Goal: Transaction & Acquisition: Subscribe to service/newsletter

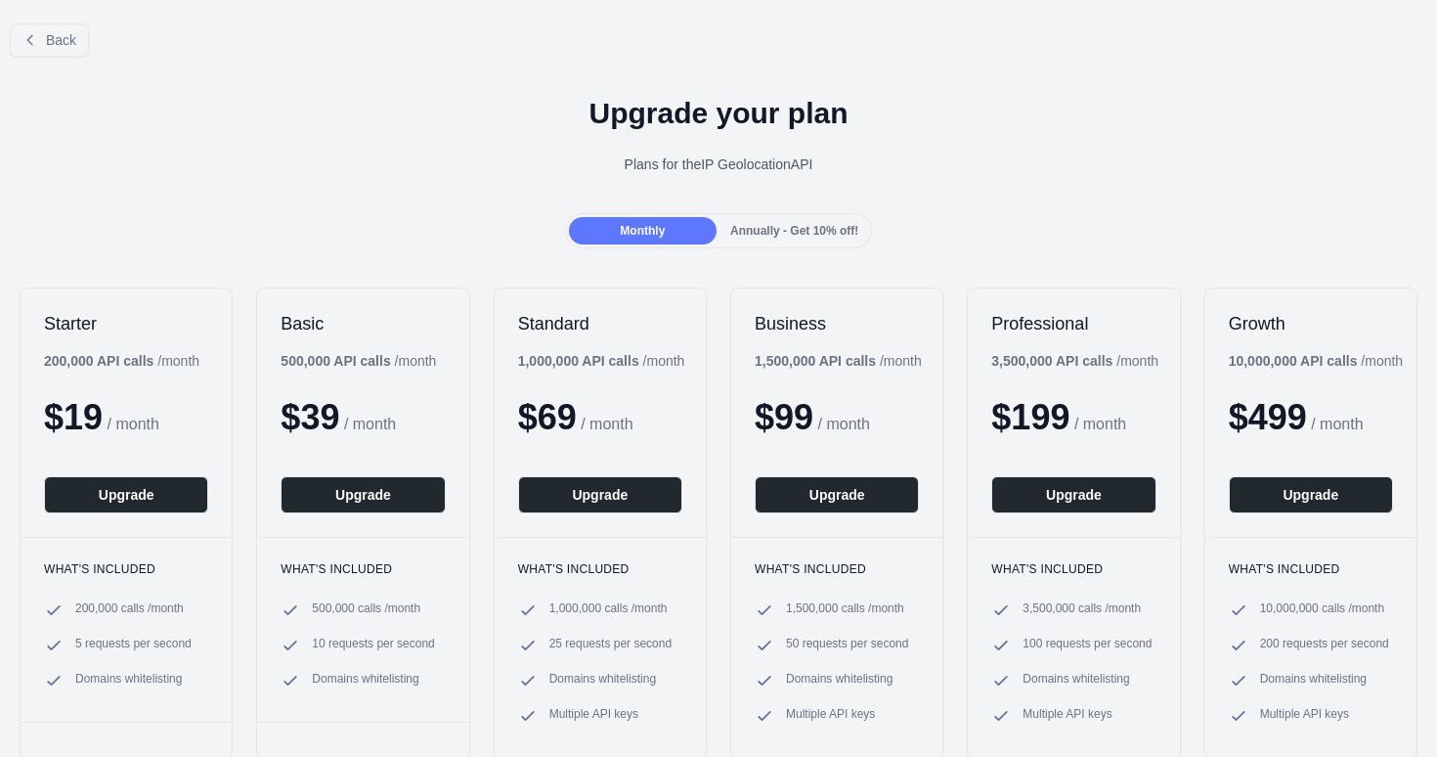
click at [178, 491] on div at bounding box center [718, 378] width 1437 height 757
click at [156, 494] on button "Upgrade" at bounding box center [126, 494] width 164 height 37
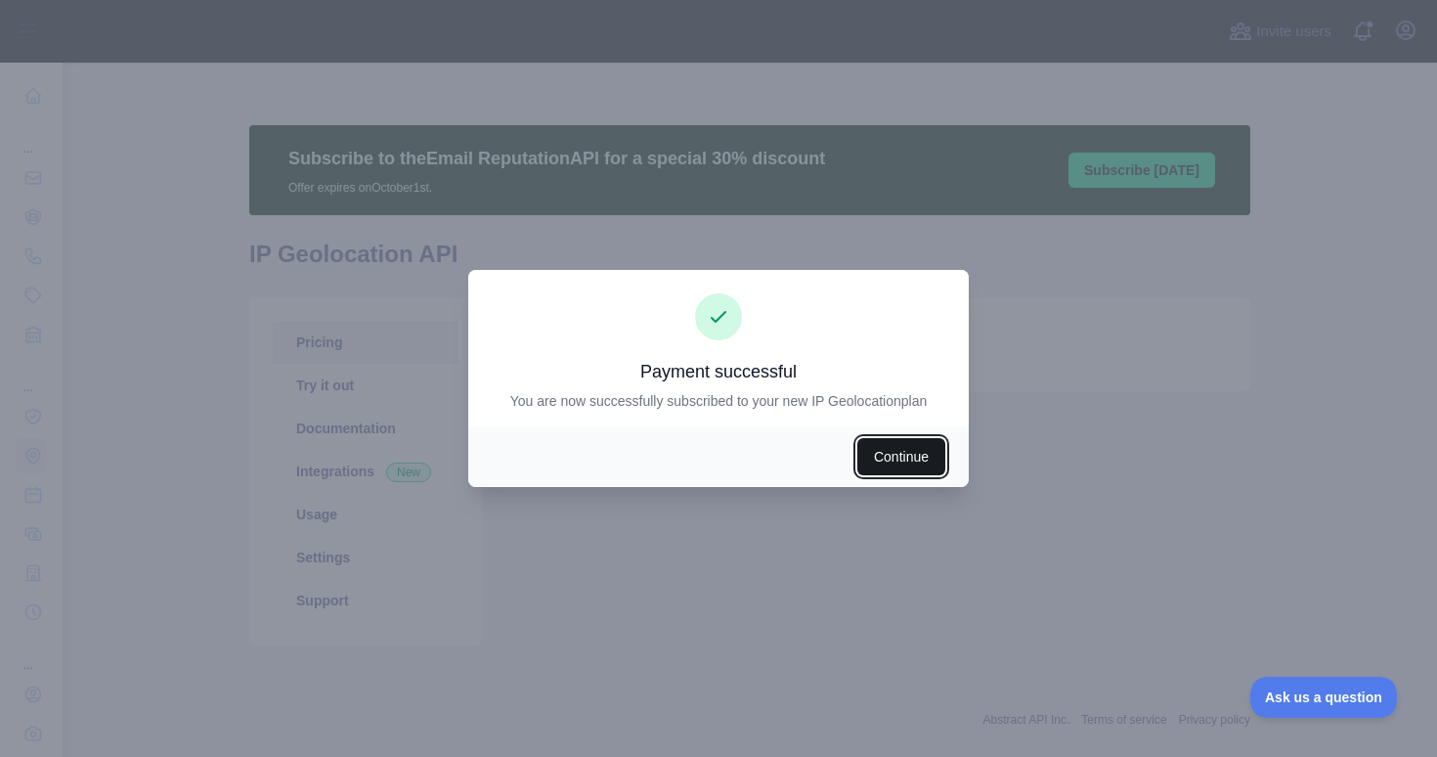
click at [926, 451] on button "Continue" at bounding box center [902, 456] width 88 height 37
